Goal: Information Seeking & Learning: Find specific fact

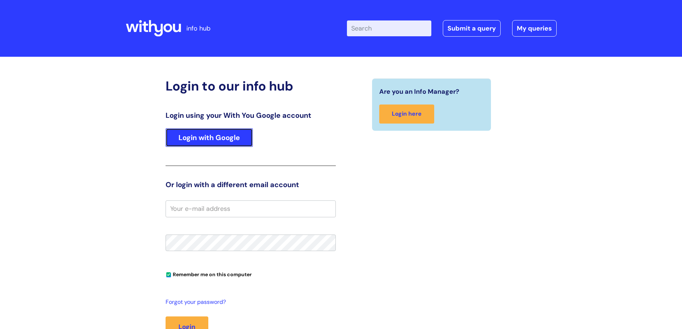
click at [207, 139] on link "Login with Google" at bounding box center [209, 137] width 87 height 19
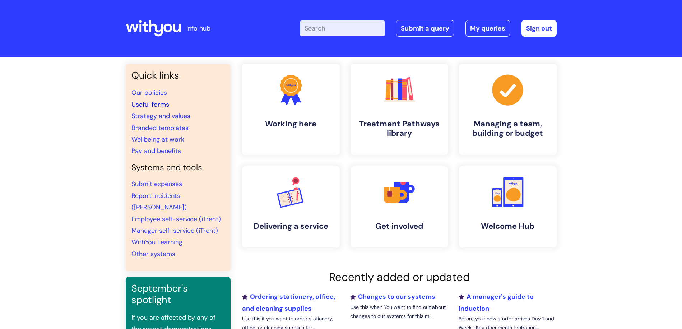
click at [144, 105] on link "Useful forms" at bounding box center [150, 104] width 38 height 9
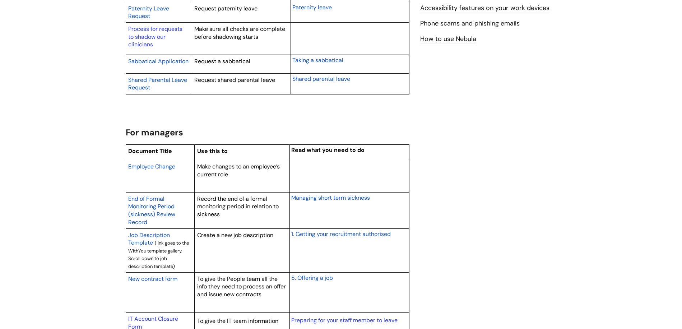
scroll to position [539, 0]
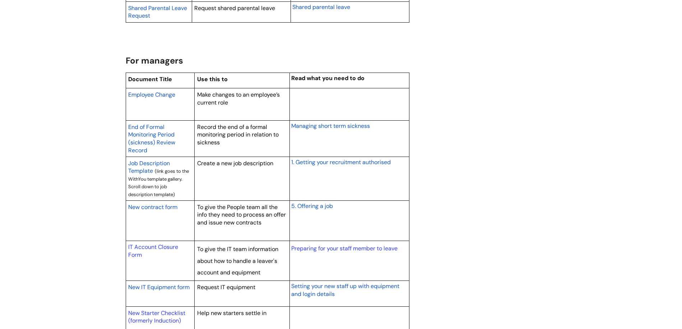
click at [153, 208] on span "New contract form" at bounding box center [152, 207] width 49 height 8
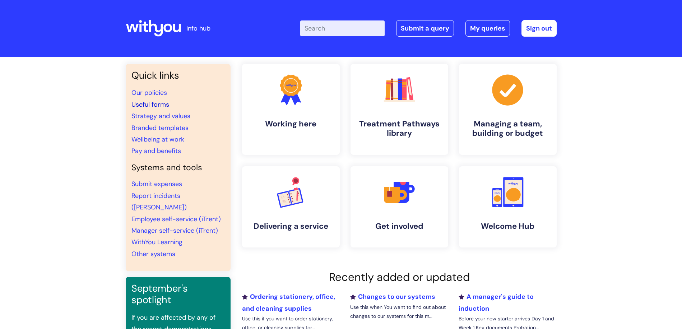
click at [159, 106] on link "Useful forms" at bounding box center [150, 104] width 38 height 9
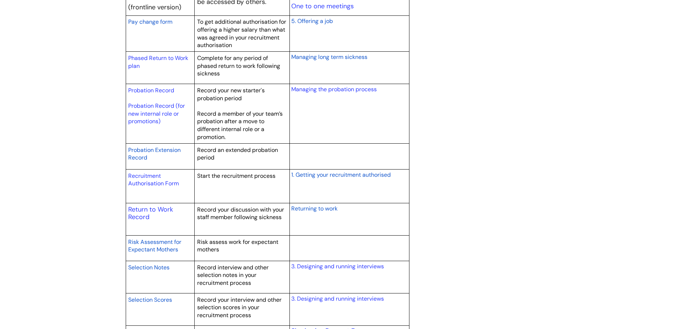
scroll to position [1005, 0]
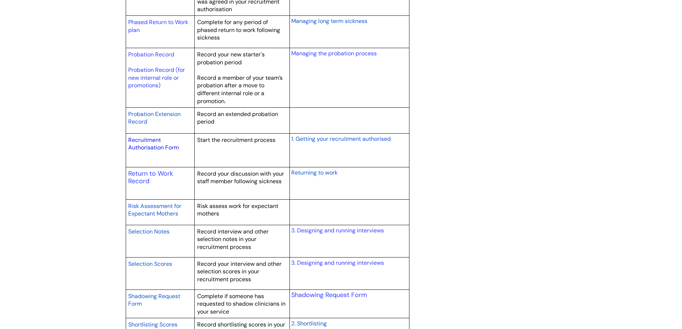
click at [161, 147] on link "Recruitment Authorisation Form" at bounding box center [153, 143] width 51 height 15
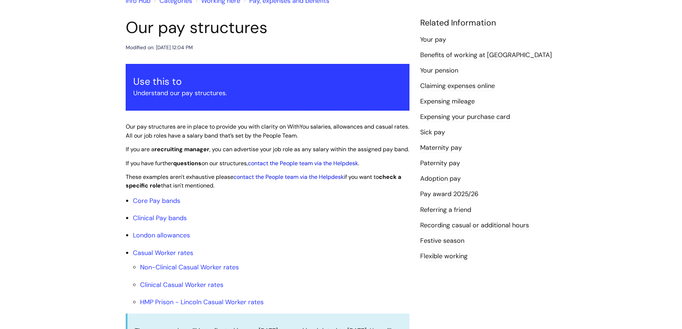
scroll to position [144, 0]
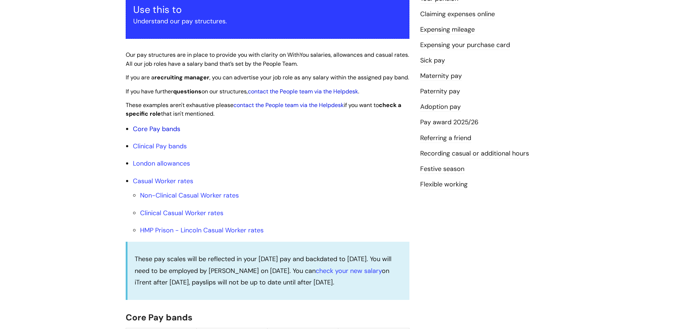
click at [161, 133] on link "Core Pay bands" at bounding box center [156, 129] width 47 height 9
click at [168, 133] on link "Core Pay bands" at bounding box center [156, 129] width 47 height 9
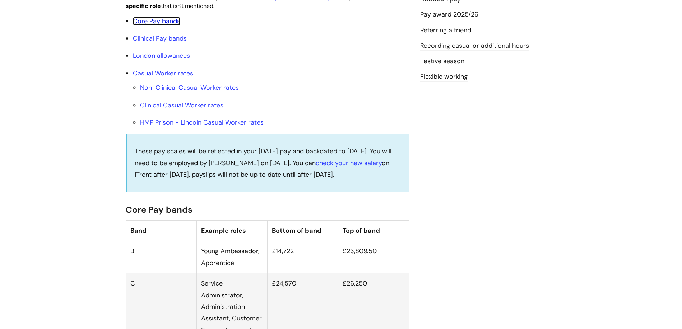
scroll to position [431, 0]
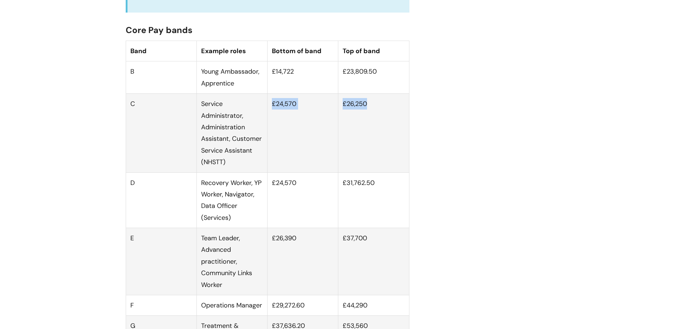
drag, startPoint x: 273, startPoint y: 112, endPoint x: 369, endPoint y: 115, distance: 96.3
click at [369, 115] on tr "C Service Administrator, Administration Assistant, Customer Service Assistant (…" at bounding box center [267, 133] width 283 height 79
copy tr "£24,570 £26,250"
